Goal: Navigation & Orientation: Find specific page/section

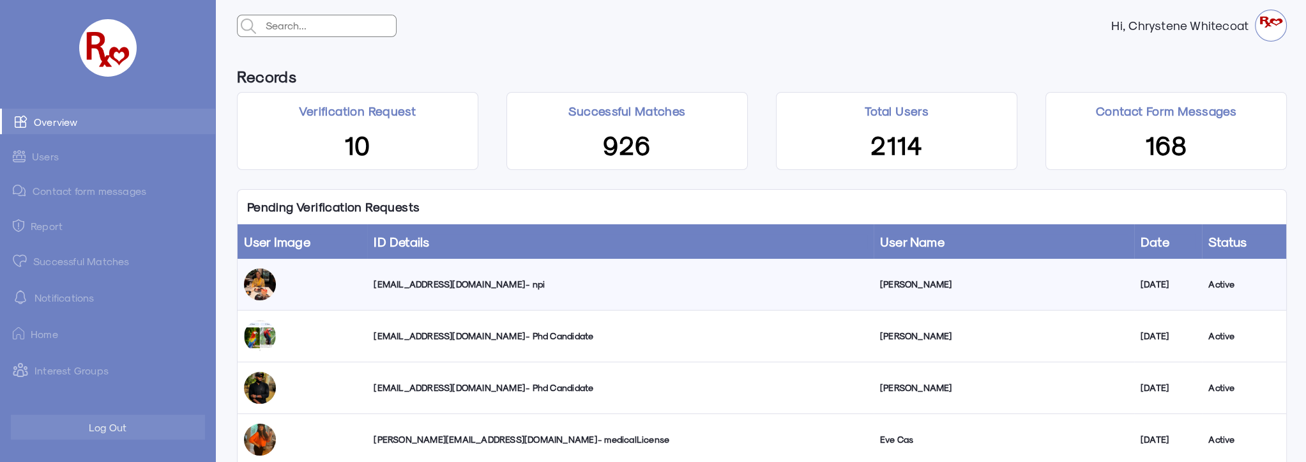
click at [64, 261] on link "Successful Matches" at bounding box center [107, 261] width 215 height 26
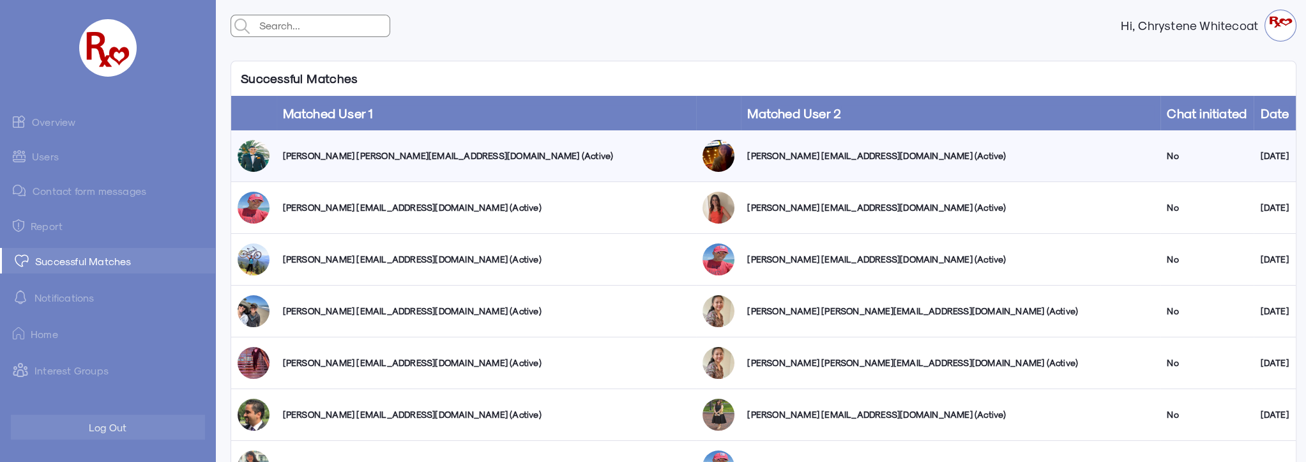
click at [53, 121] on link "Overview" at bounding box center [107, 122] width 215 height 26
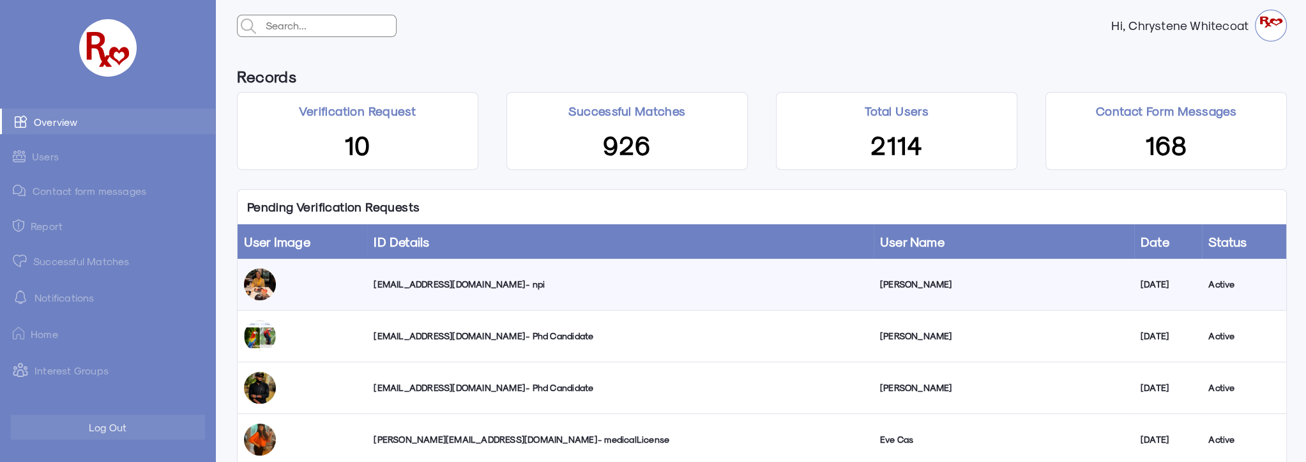
click at [83, 260] on link "Successful Matches" at bounding box center [107, 261] width 215 height 26
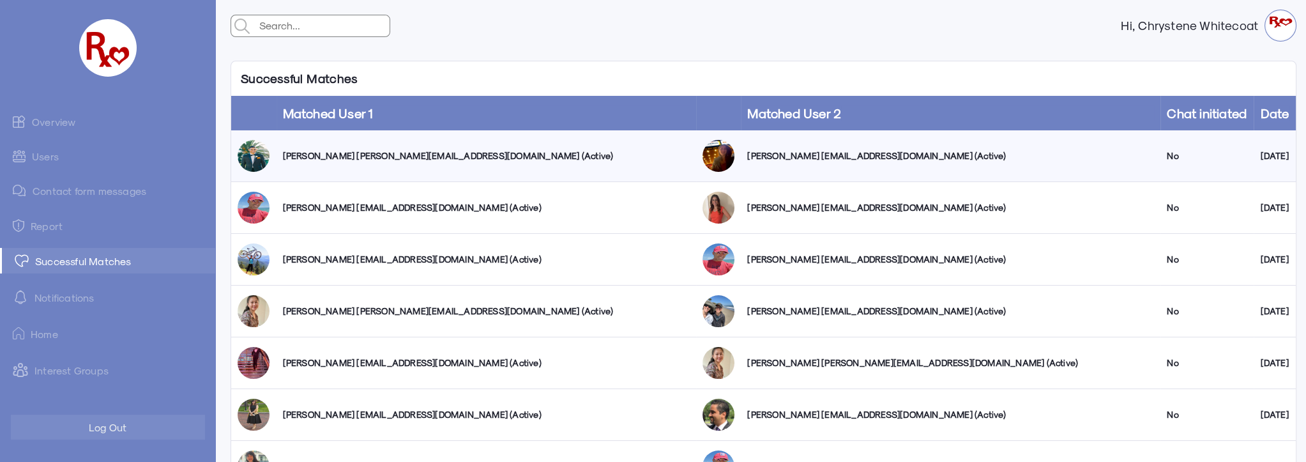
click at [53, 153] on link "Users" at bounding box center [107, 156] width 215 height 25
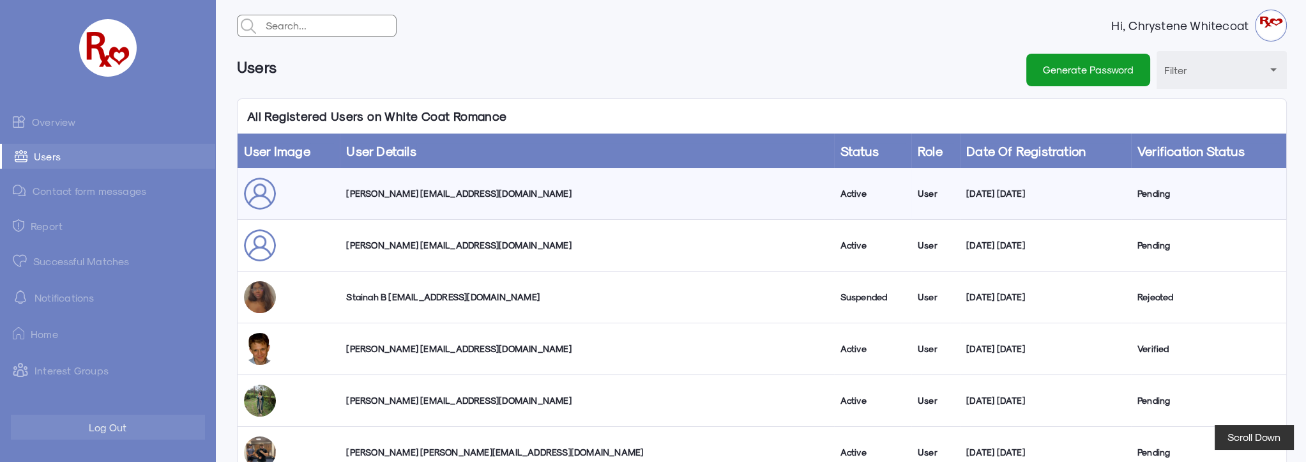
click at [56, 119] on link "Overview" at bounding box center [107, 122] width 215 height 26
